Goal: Feedback & Contribution: Submit feedback/report problem

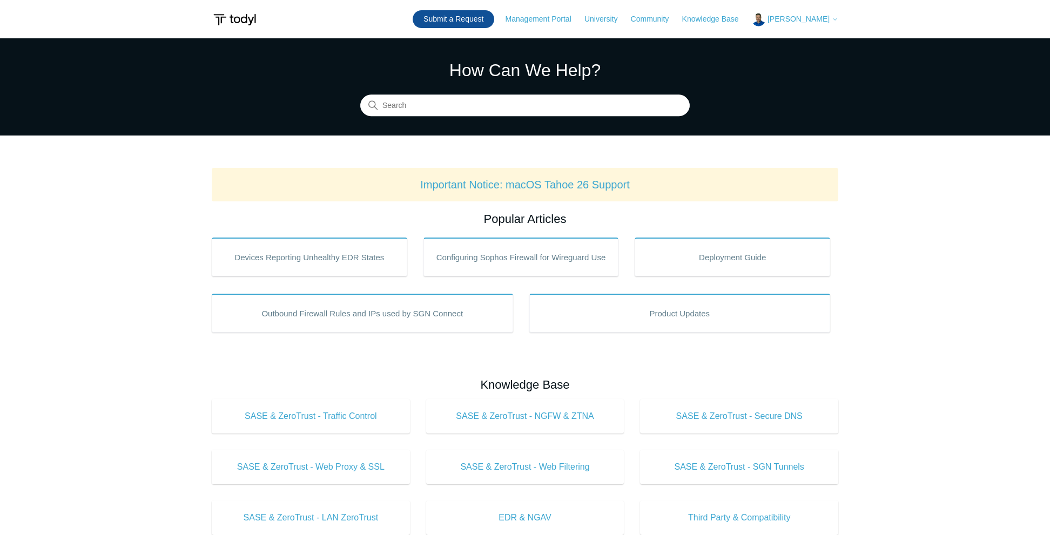
click at [491, 18] on link "Submit a Request" at bounding box center [454, 19] width 82 height 18
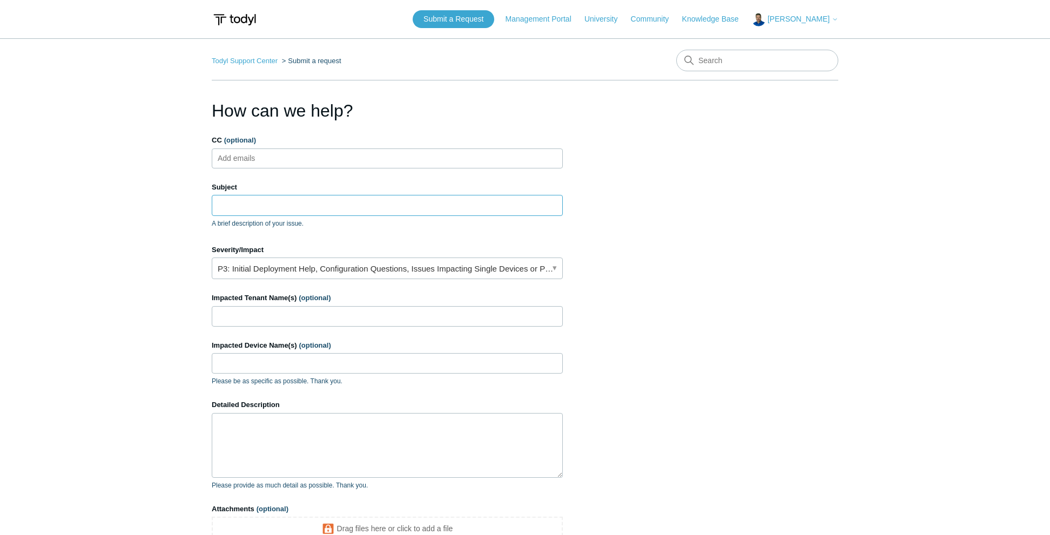
click at [261, 199] on input "Subject" at bounding box center [387, 205] width 351 height 21
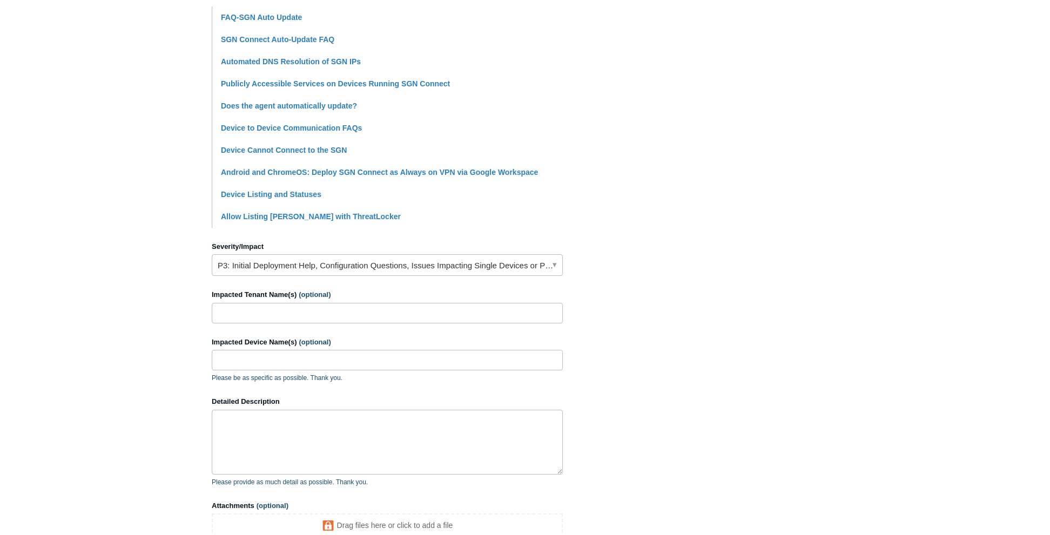
scroll to position [276, 0]
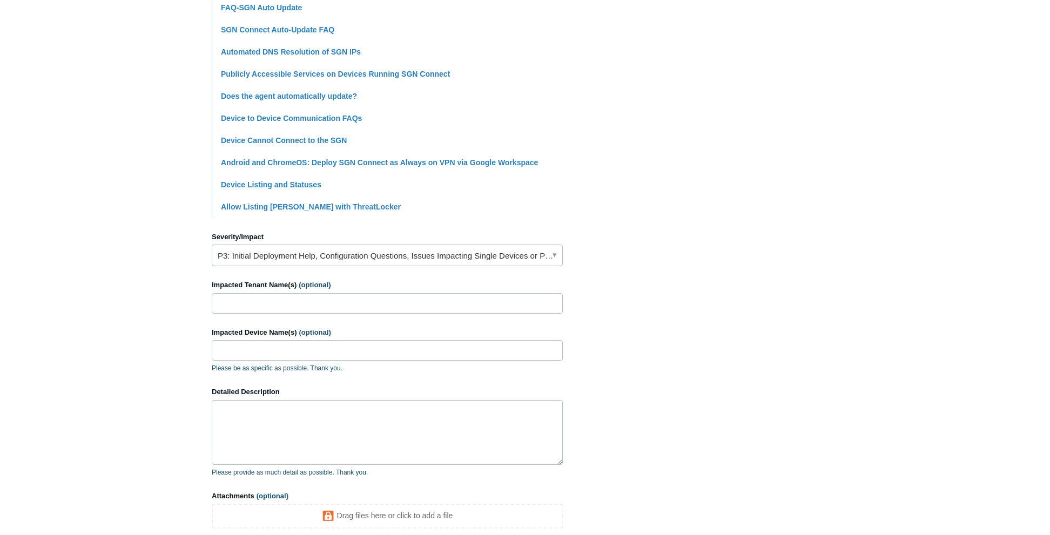
type input "Auto-Run SGN"
click at [256, 307] on input "Impacted Tenant Name(s) (optional)" at bounding box center [387, 303] width 351 height 21
click at [232, 302] on input "Impacted Tenant Name(s) (optional)" at bounding box center [387, 303] width 351 height 21
click at [252, 306] on input "birg" at bounding box center [387, 303] width 351 height 21
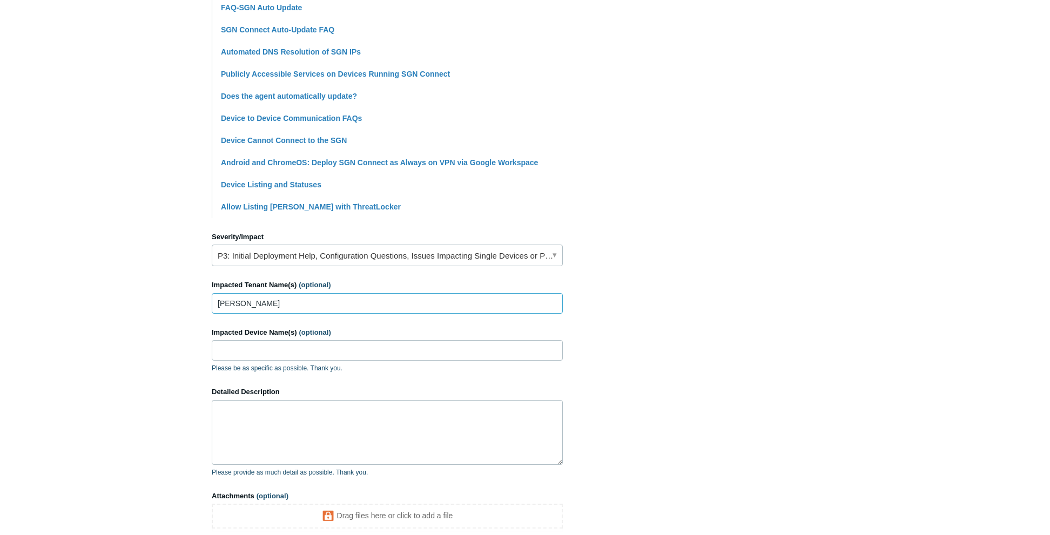
type input "[PERSON_NAME]"
click at [239, 356] on input "Impacted Device Name(s) (optional)" at bounding box center [387, 350] width 351 height 21
click at [251, 420] on textarea "Detailed Description" at bounding box center [387, 432] width 351 height 65
type textarea "I"
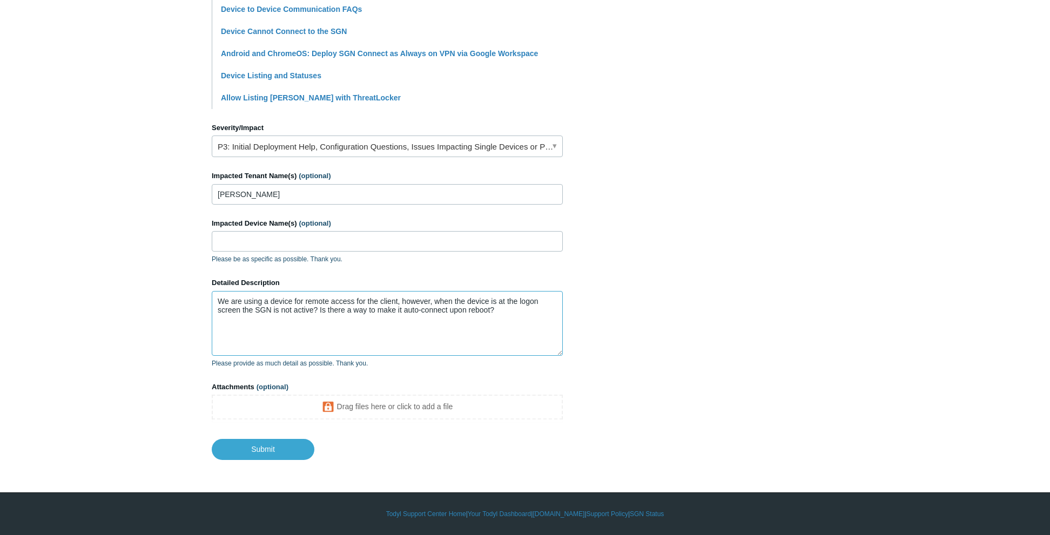
scroll to position [386, 0]
type textarea "We are using a device for remote access for the client, however, when the devic…"
click at [268, 446] on input "Submit" at bounding box center [263, 449] width 103 height 22
